Goal: Information Seeking & Learning: Understand process/instructions

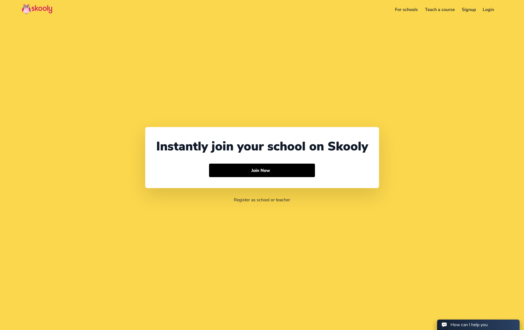
select select "1"
select select "[GEOGRAPHIC_DATA]"
select select "America/New_York"
select select "1"
select select "[GEOGRAPHIC_DATA]"
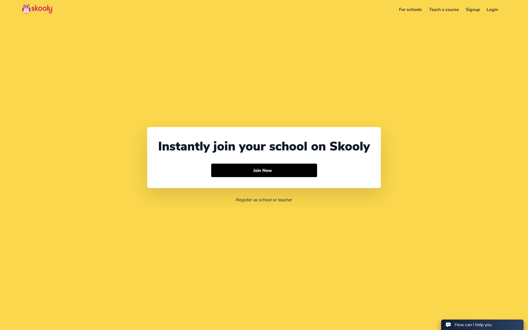
select select "America/New_York"
select select "1"
select select "[GEOGRAPHIC_DATA]"
select select "America/New_York"
select select "1"
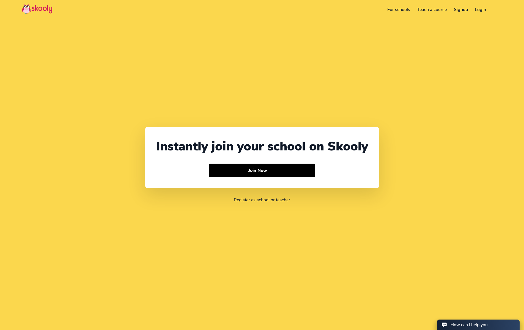
select select "[GEOGRAPHIC_DATA]"
select select "America/New_York"
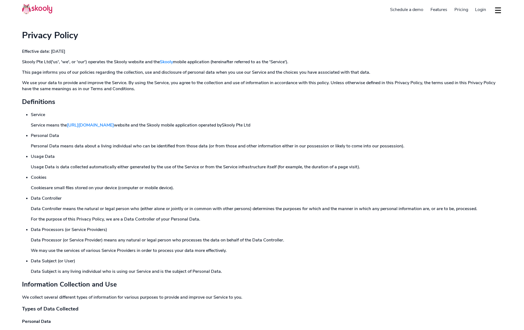
select select "en"
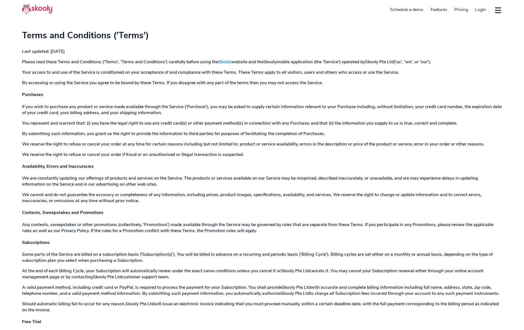
select select "en"
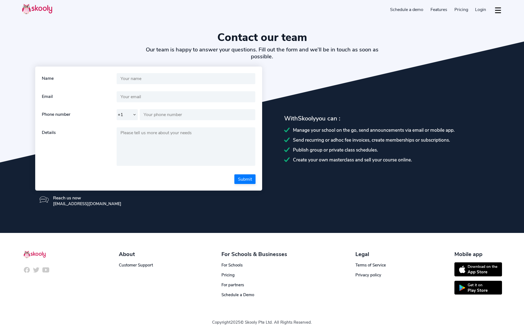
select select "en"
select select "1"
select select "United States"
select select "America/New_York"
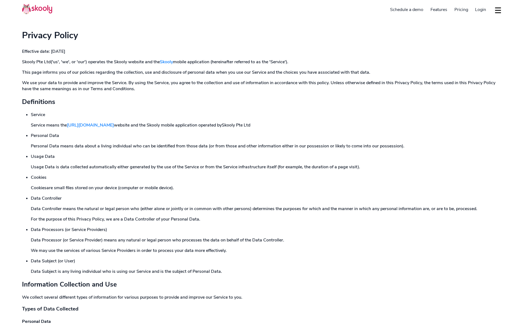
select select "en"
